Goal: Task Accomplishment & Management: Manage account settings

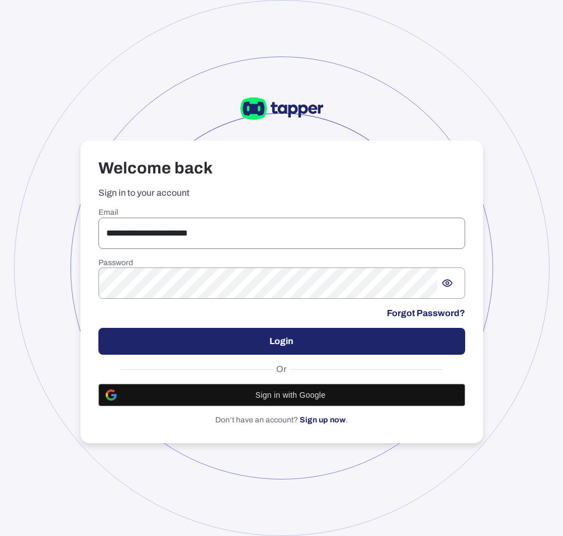
click at [204, 241] on input "**********" at bounding box center [281, 233] width 367 height 31
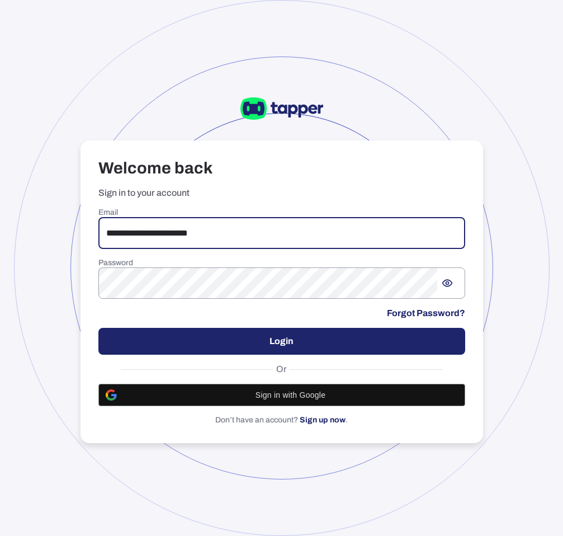
click at [204, 241] on input "**********" at bounding box center [281, 233] width 367 height 31
type input "**********"
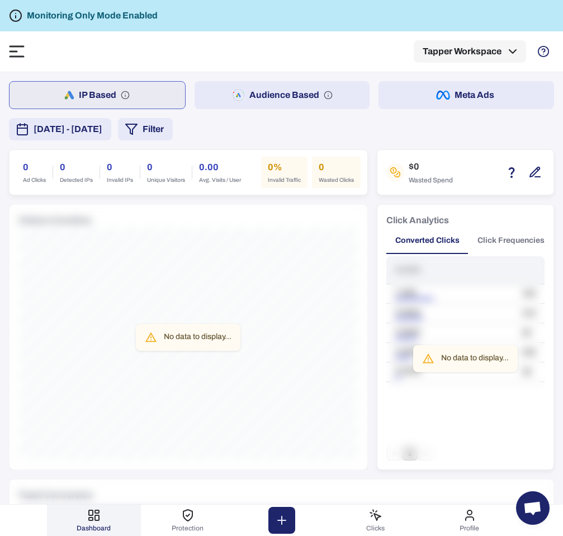
click at [10, 56] on icon at bounding box center [16, 51] width 13 height 10
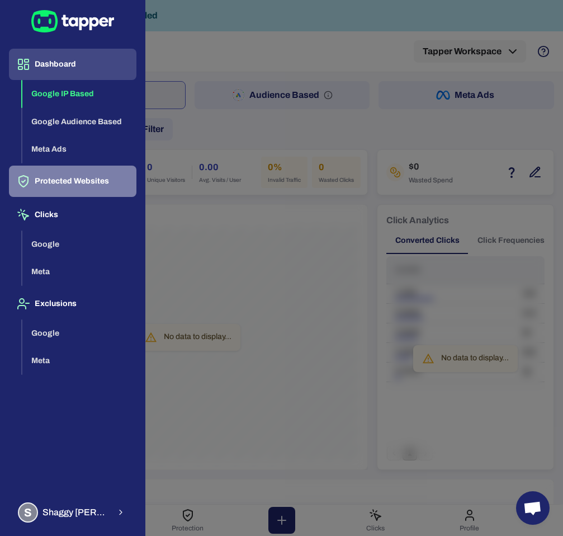
click at [72, 180] on button "Protected Websites" at bounding box center [72, 181] width 127 height 31
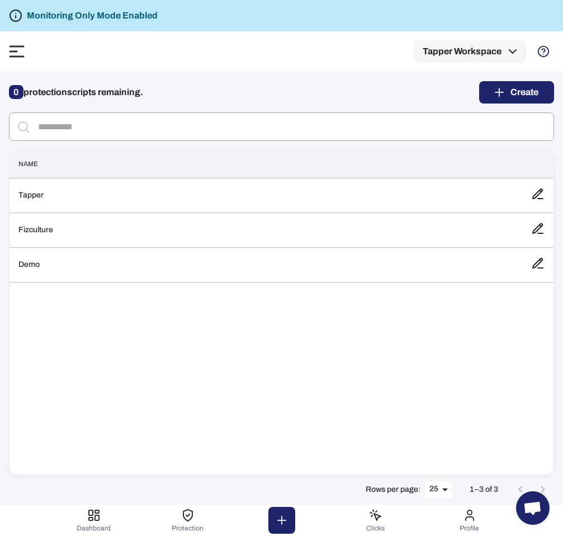
click at [190, 160] on th "Name" at bounding box center [266, 163] width 513 height 27
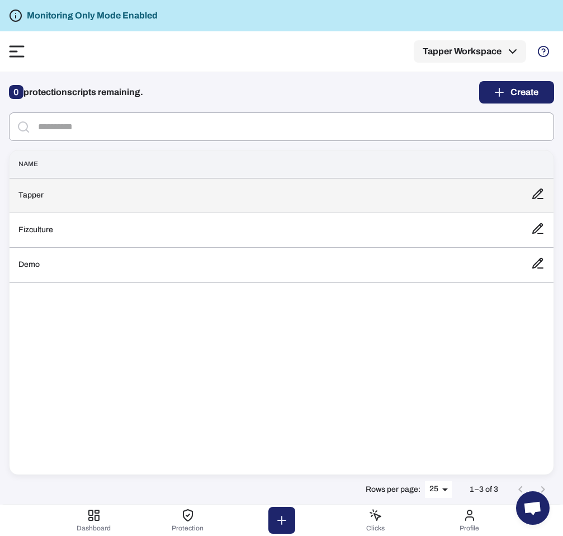
click at [179, 202] on td "Tapper" at bounding box center [266, 195] width 513 height 35
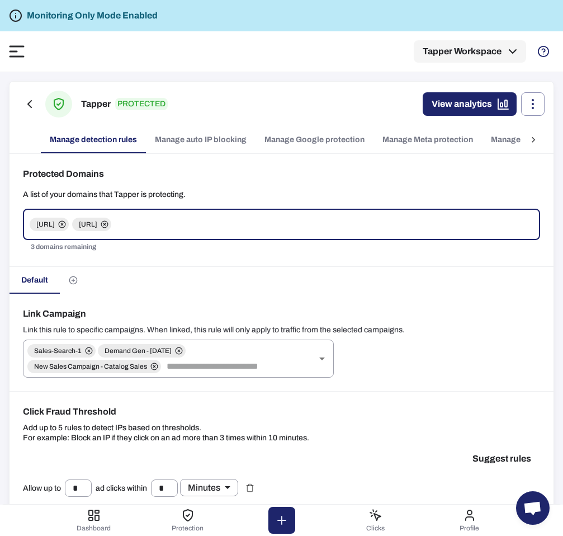
click at [410, 137] on link "Manage Meta protection" at bounding box center [428, 139] width 108 height 27
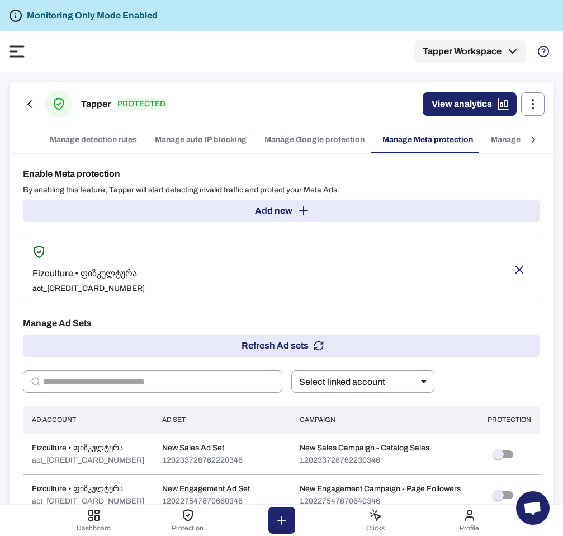
click at [524, 269] on icon "Remove account" at bounding box center [519, 269] width 13 height 13
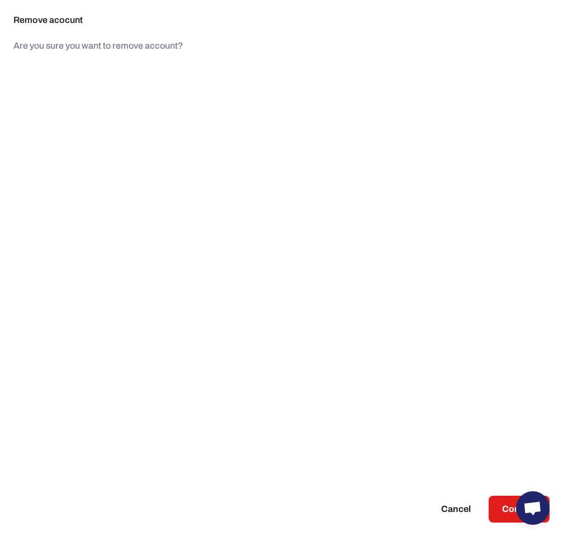
click at [500, 500] on button "Confirm" at bounding box center [519, 508] width 61 height 27
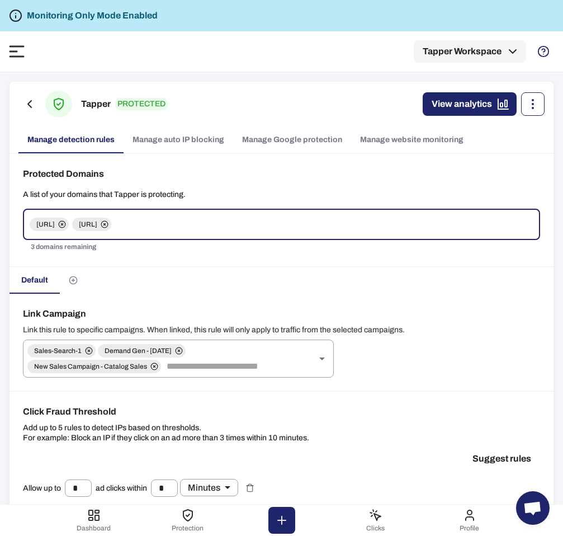
click at [531, 97] on icon "button" at bounding box center [532, 103] width 13 height 13
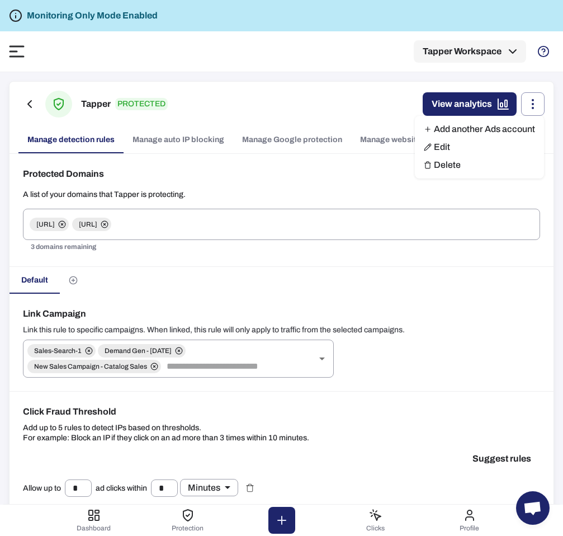
click at [531, 135] on link "Add another Ads account" at bounding box center [479, 129] width 129 height 18
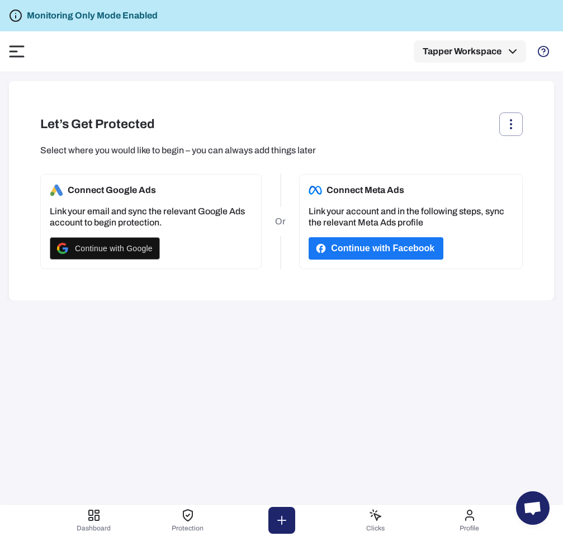
click at [434, 255] on button "Continue with Facebook" at bounding box center [376, 248] width 135 height 22
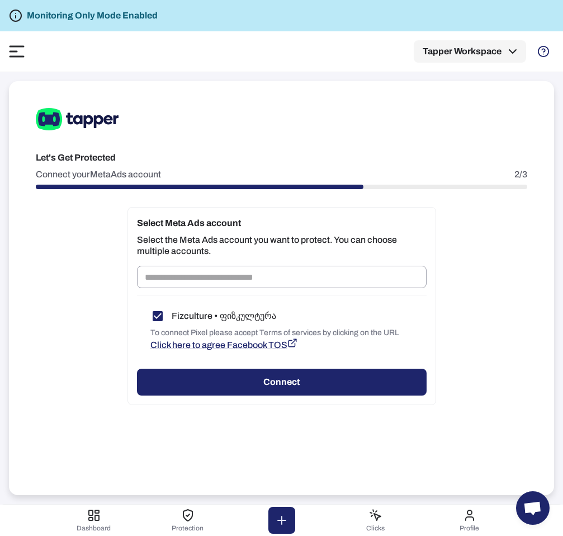
click at [354, 377] on button "Connect" at bounding box center [282, 381] width 290 height 27
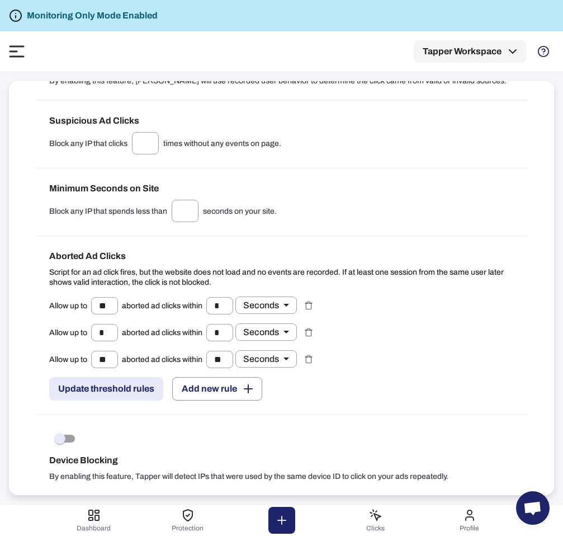
scroll to position [1105, 0]
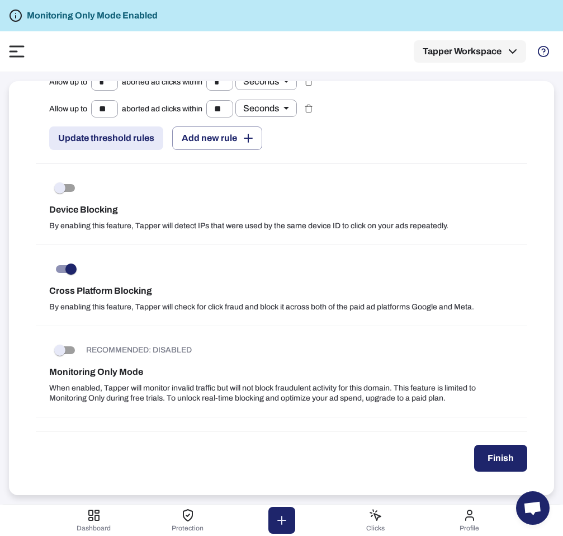
click at [490, 445] on button "Finish" at bounding box center [500, 458] width 53 height 27
